Goal: Information Seeking & Learning: Learn about a topic

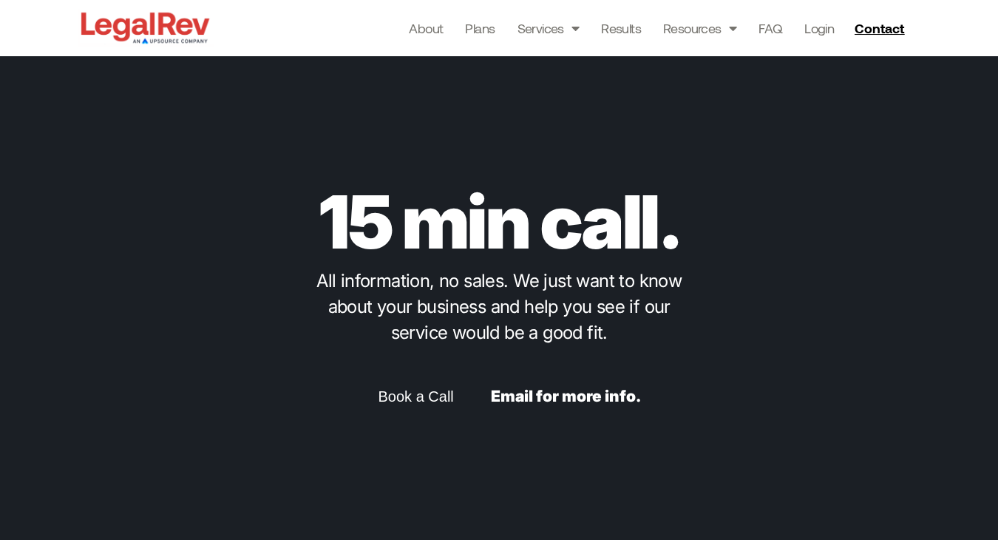
scroll to position [3394, 0]
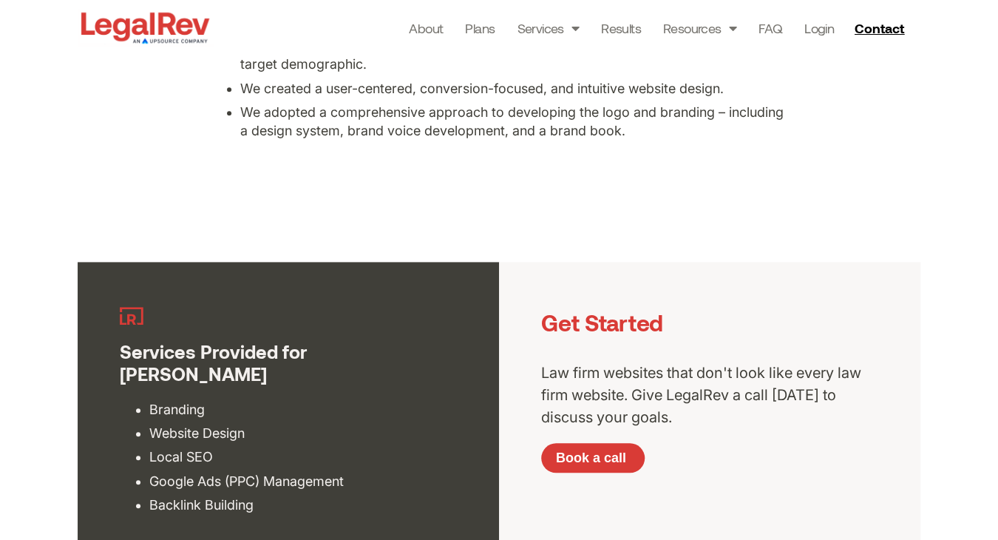
scroll to position [2684, 0]
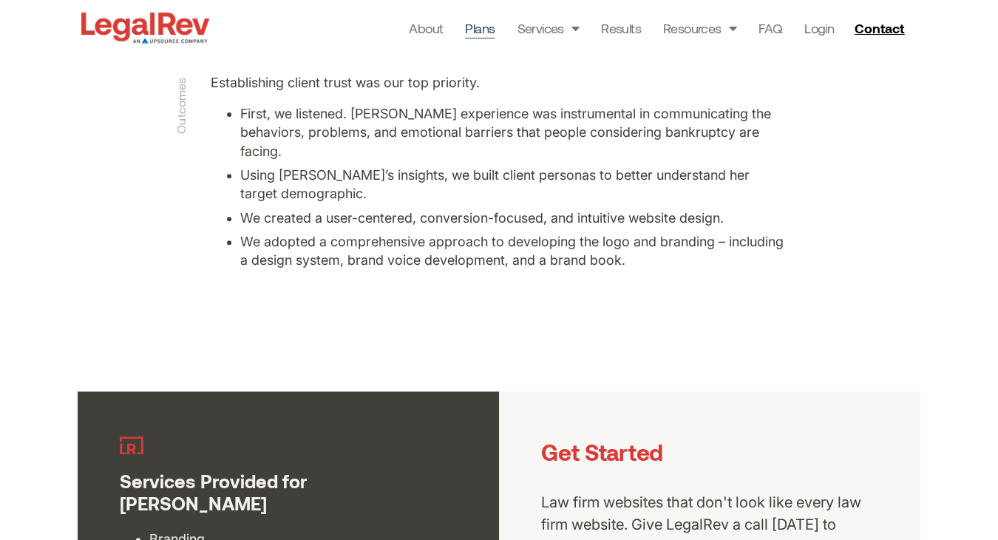
click at [466, 19] on link "Plans" at bounding box center [480, 28] width 30 height 21
